Goal: Task Accomplishment & Management: Use online tool/utility

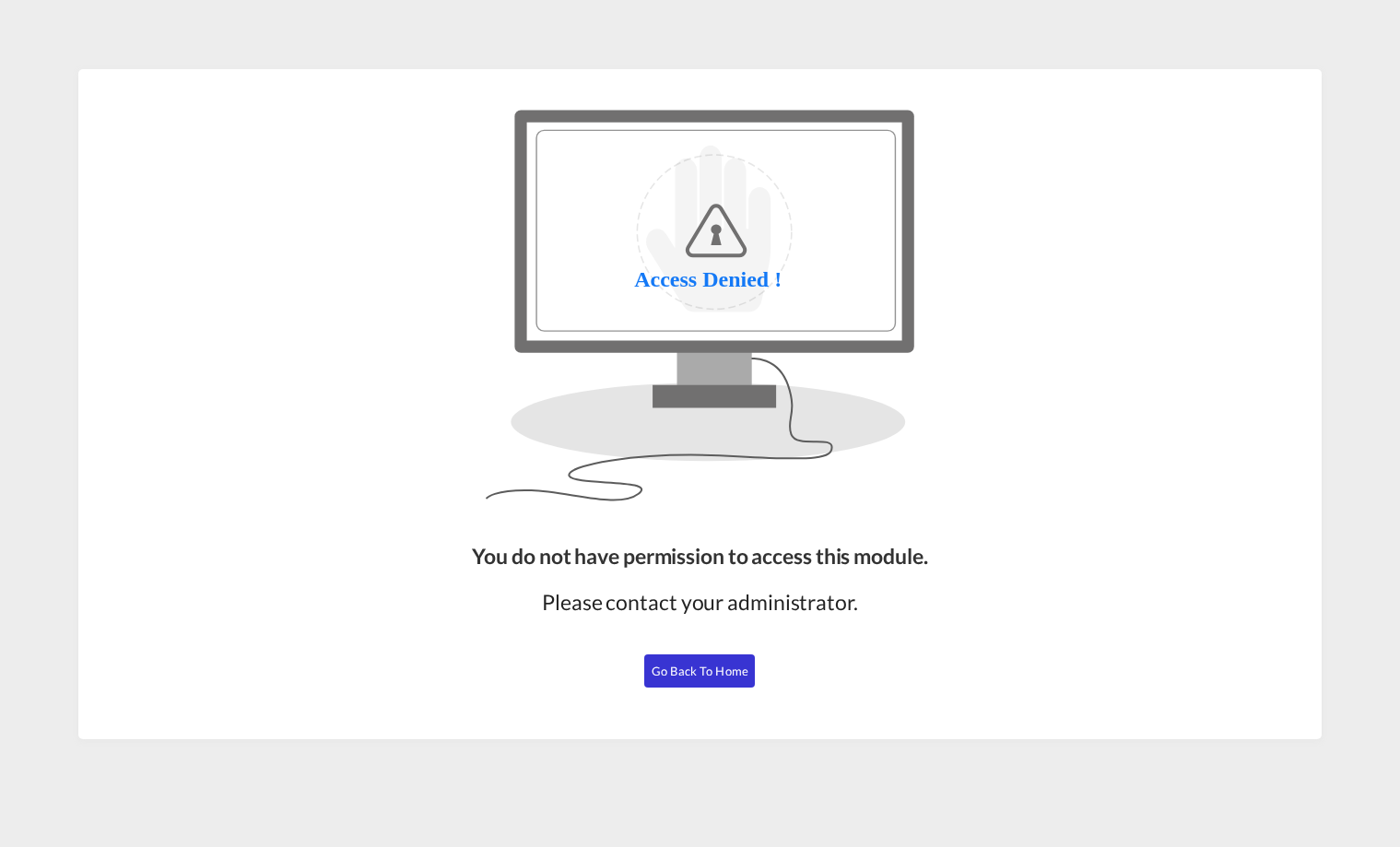
click at [728, 671] on span "Go Back to Home" at bounding box center [700, 671] width 97 height 14
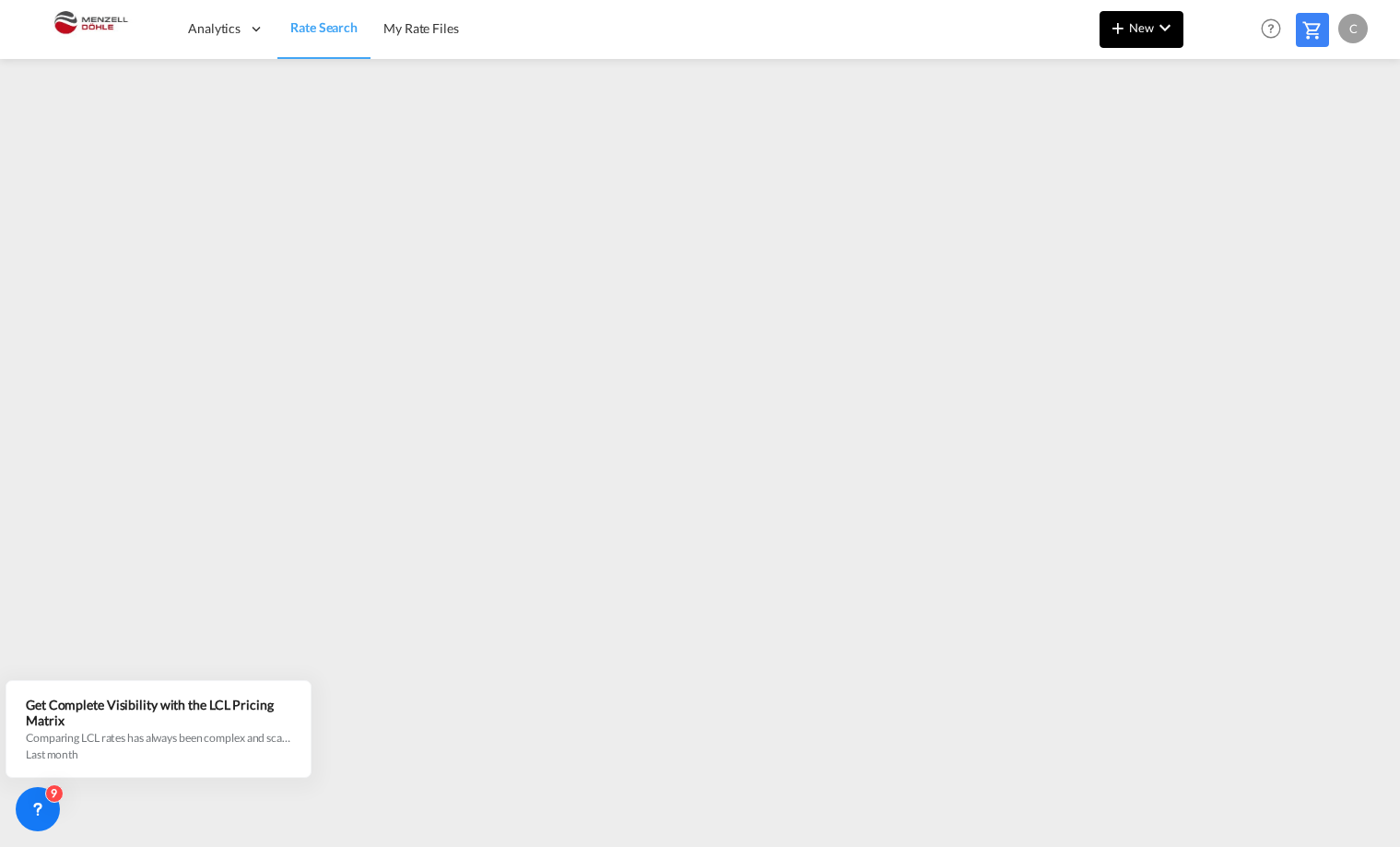
click at [1126, 26] on md-icon "icon-plus 400-fg" at bounding box center [1117, 27] width 22 height 22
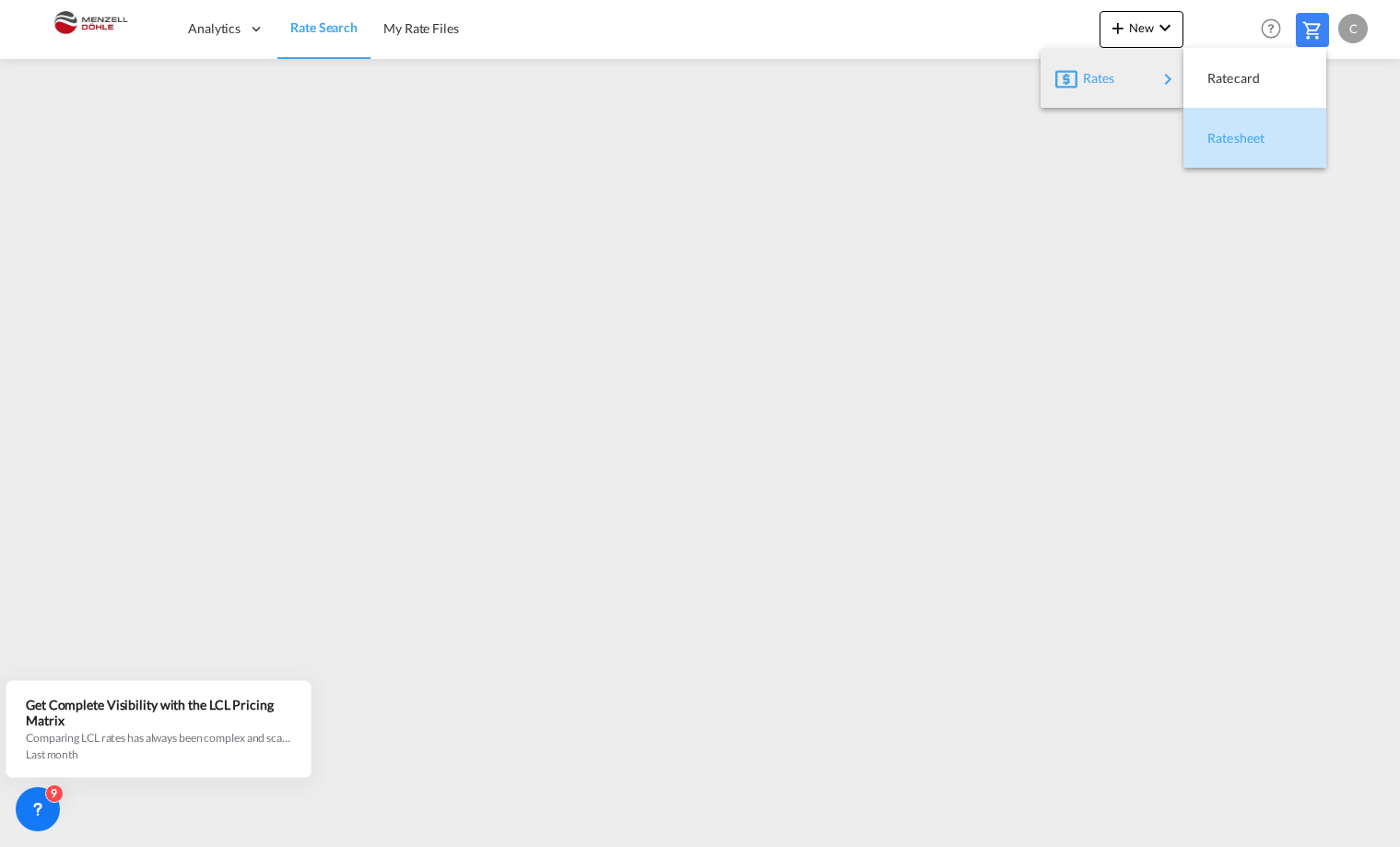
click at [1271, 132] on div "Ratesheet" at bounding box center [1242, 138] width 69 height 46
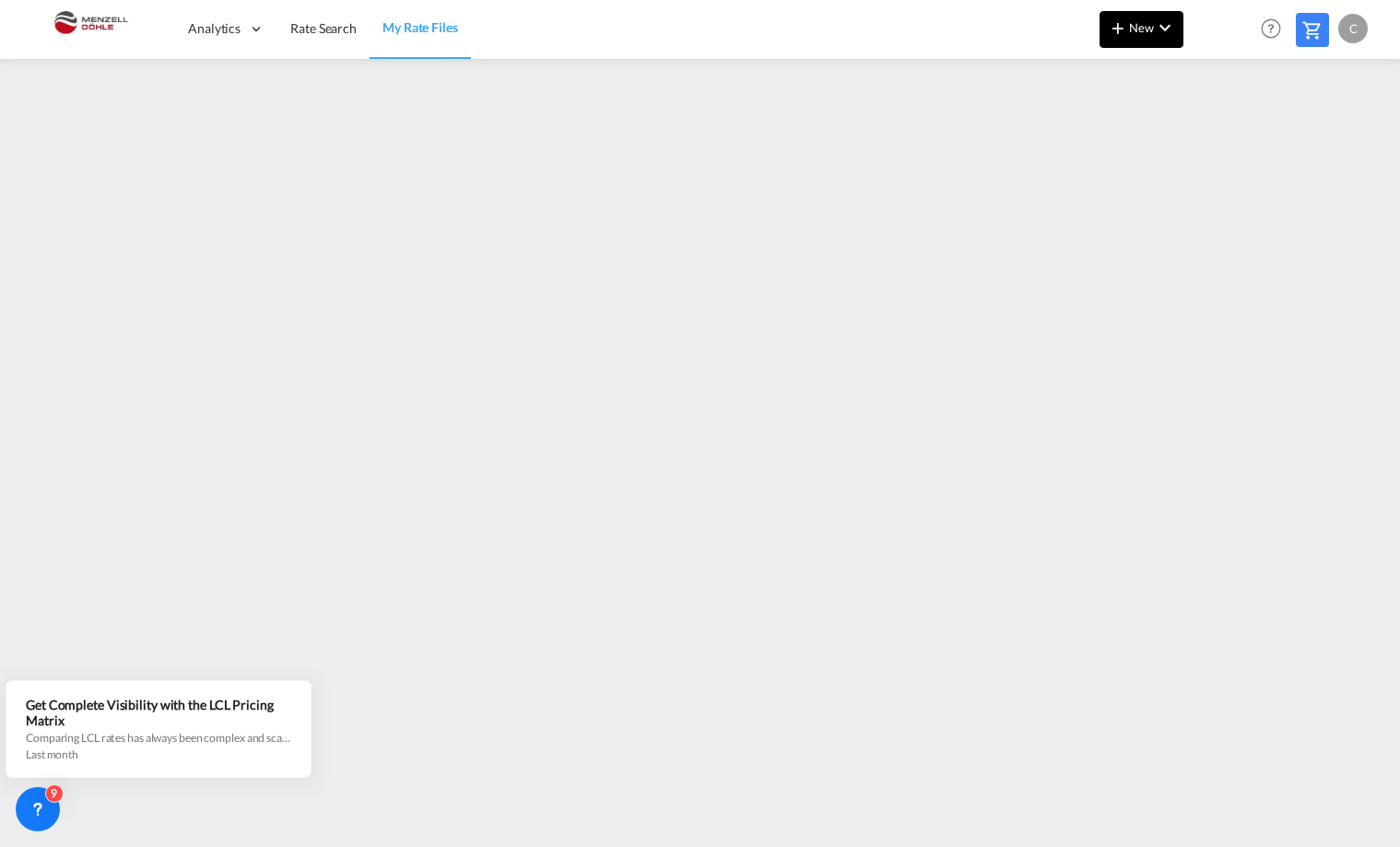
click at [1129, 20] on md-icon "icon-plus 400-fg" at bounding box center [1117, 27] width 22 height 22
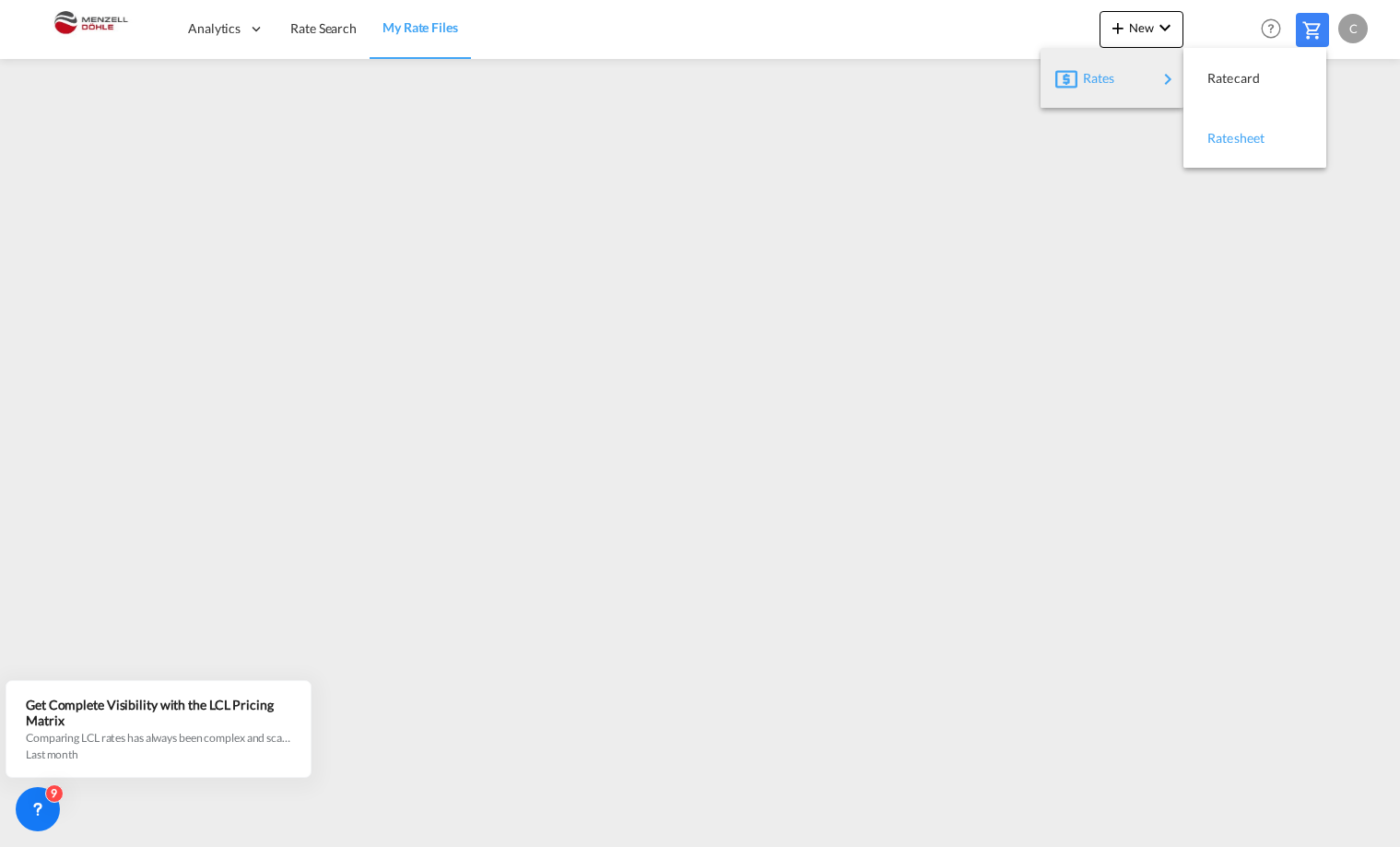
click at [1228, 137] on span "Ratesheet" at bounding box center [1217, 138] width 20 height 37
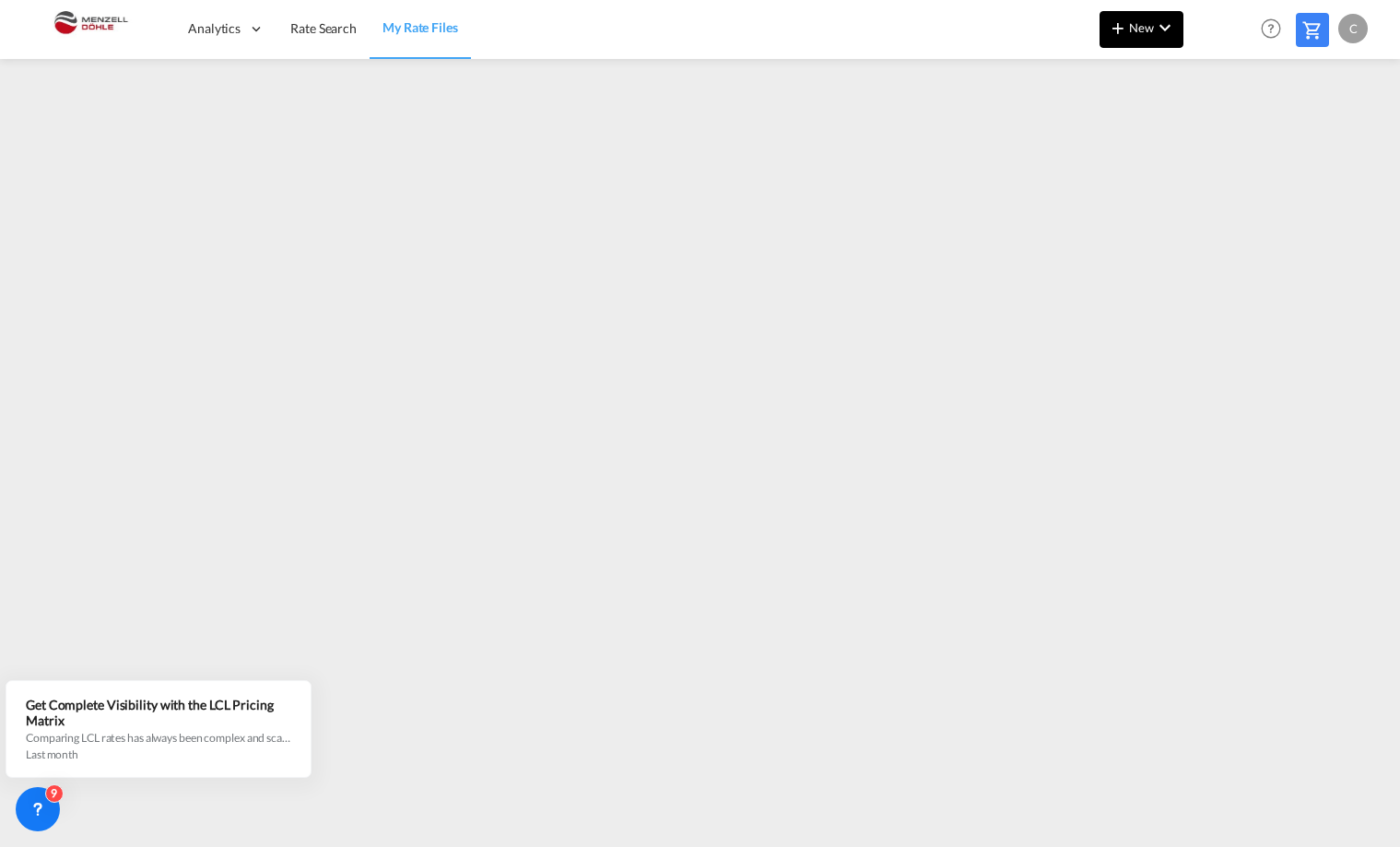
click at [1126, 30] on md-icon "icon-plus 400-fg" at bounding box center [1117, 27] width 22 height 22
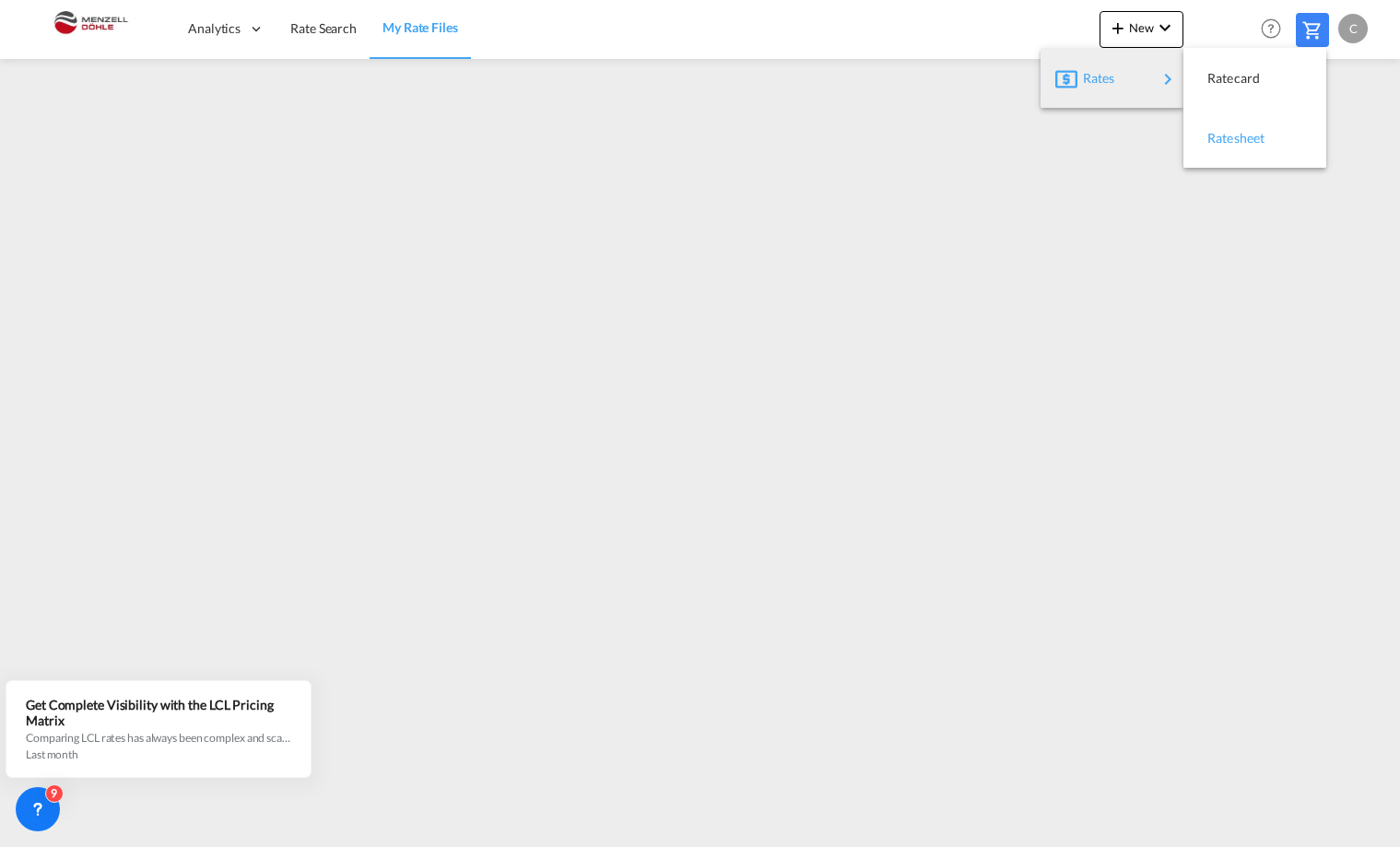
click at [1228, 131] on span "Ratesheet" at bounding box center [1217, 138] width 20 height 37
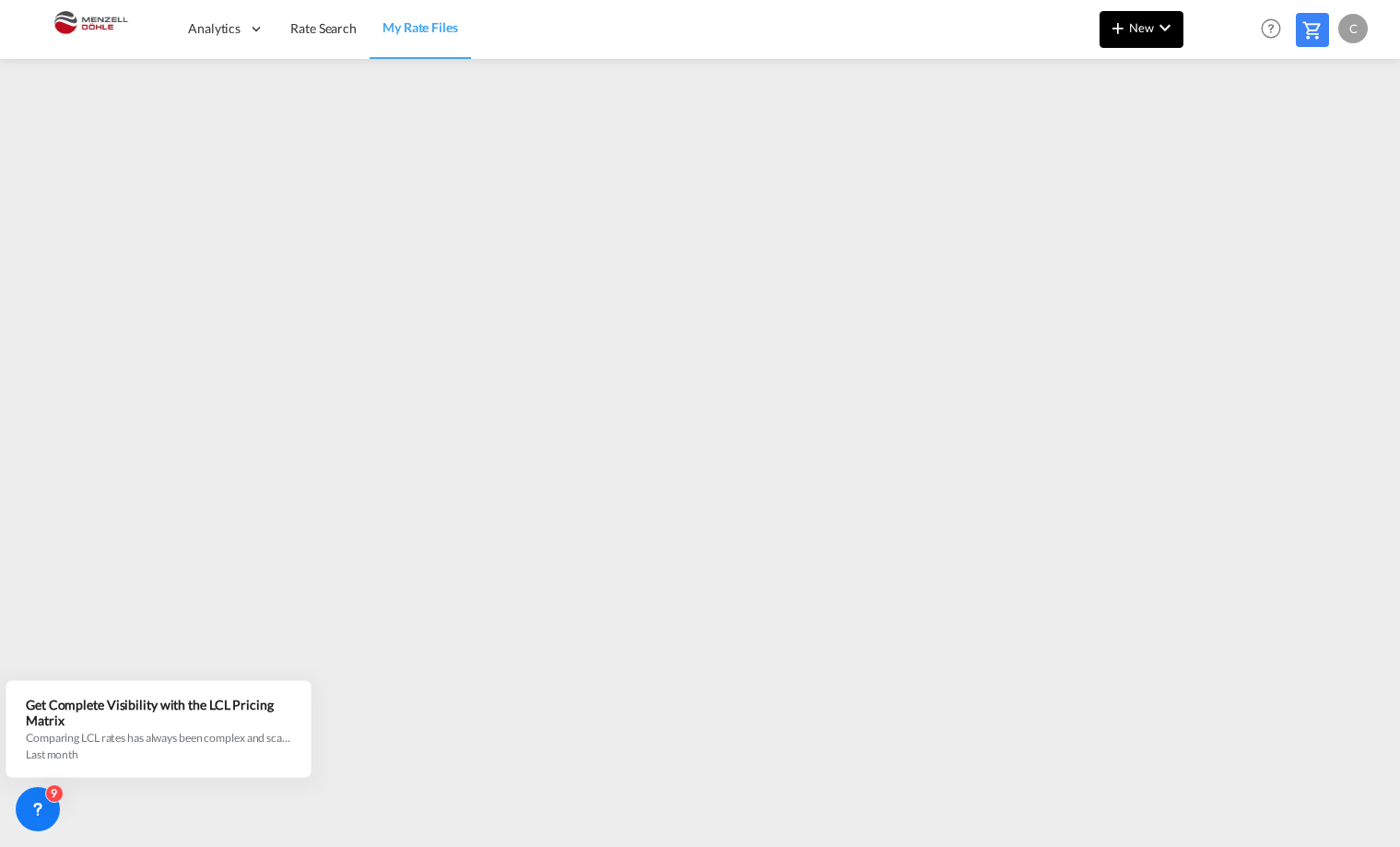
click at [1149, 26] on span "New" at bounding box center [1141, 27] width 70 height 14
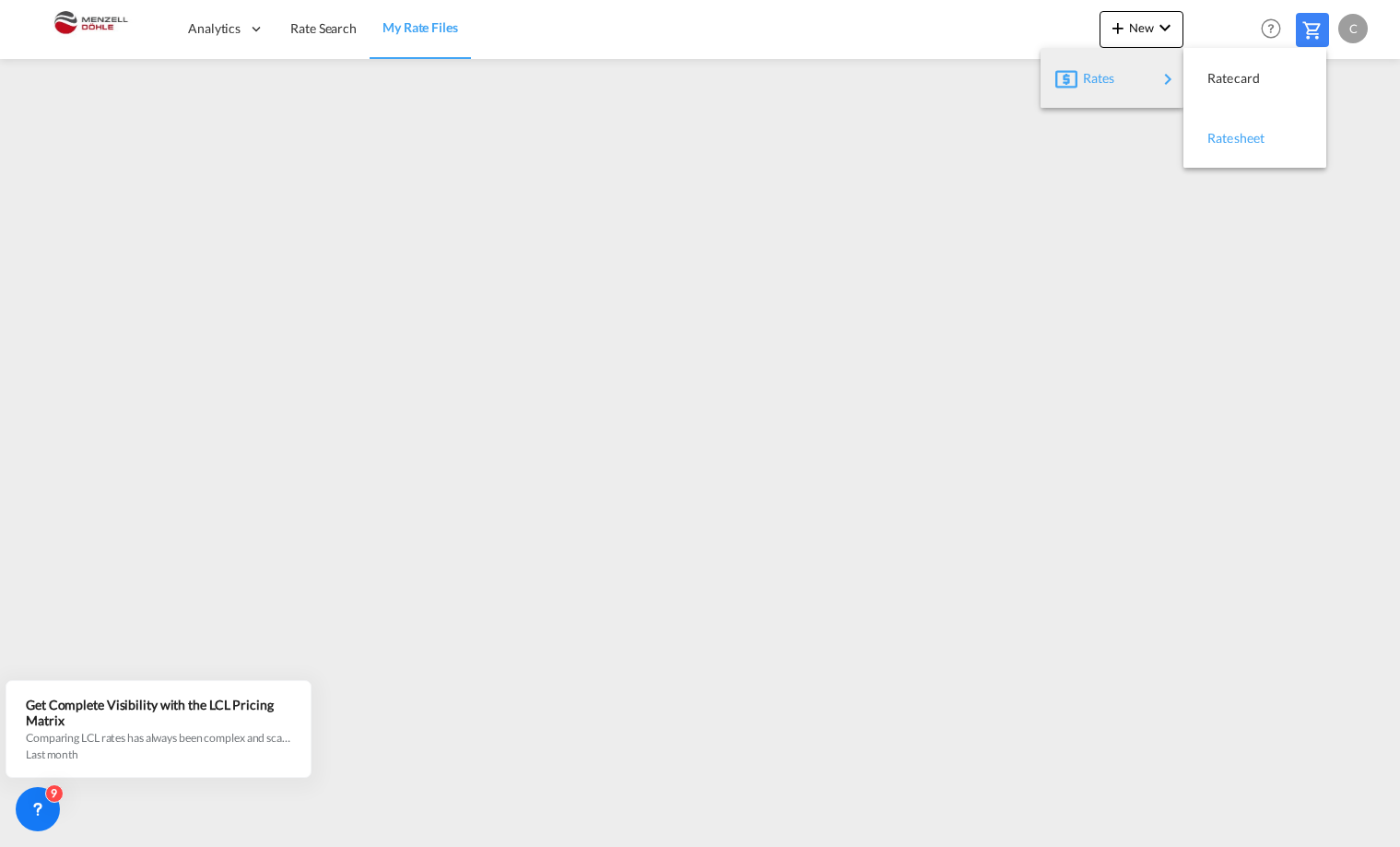
click at [1228, 139] on span "Ratesheet" at bounding box center [1217, 138] width 20 height 37
